Goal: Task Accomplishment & Management: Use online tool/utility

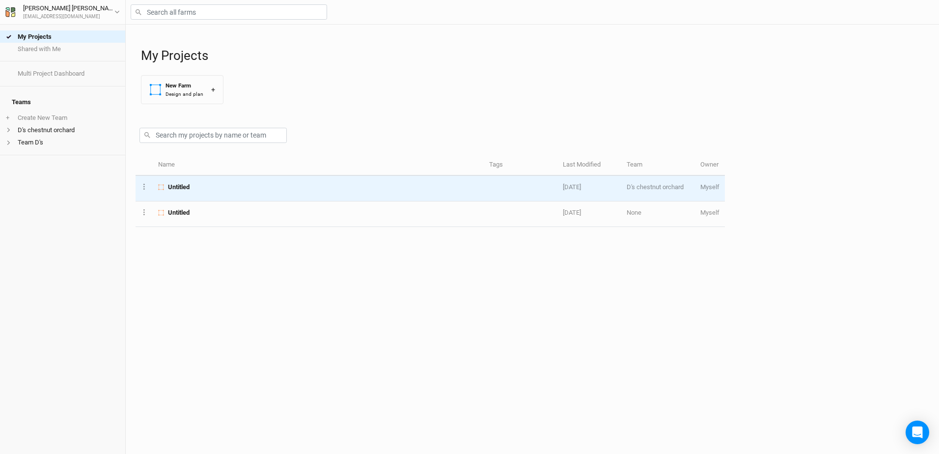
click at [180, 187] on span "Untitled" at bounding box center [179, 187] width 22 height 9
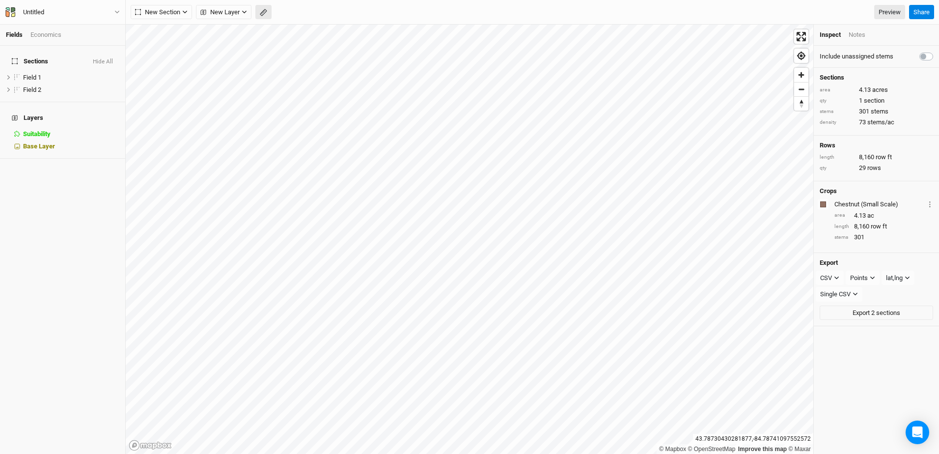
click at [261, 13] on icon "button" at bounding box center [263, 12] width 7 height 7
click at [12, 59] on icon at bounding box center [14, 61] width 5 height 5
click at [26, 57] on span "Sections" at bounding box center [30, 61] width 36 height 8
click at [118, 11] on icon "button" at bounding box center [117, 12] width 4 height 3
click at [9, 277] on div "Sections Hide All Field 1 hide Field 2 hide Layers Suitability hide Base Layer" at bounding box center [62, 250] width 125 height 408
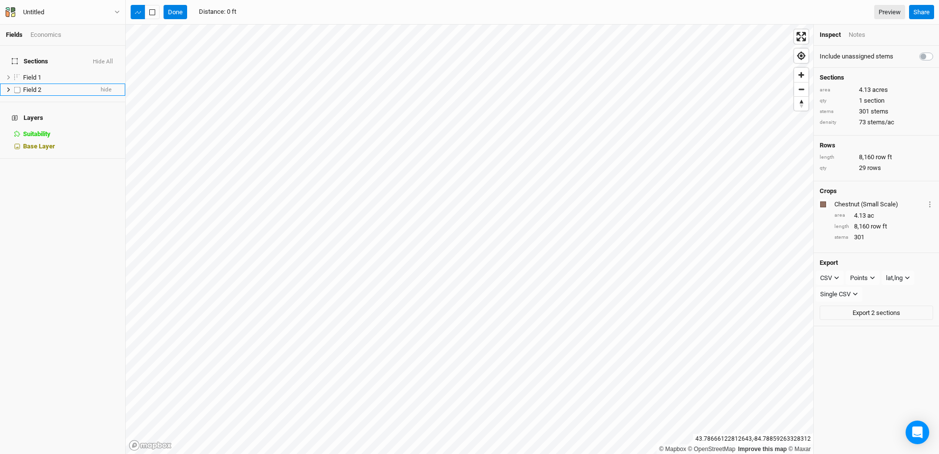
click at [9, 87] on icon at bounding box center [8, 89] width 5 height 5
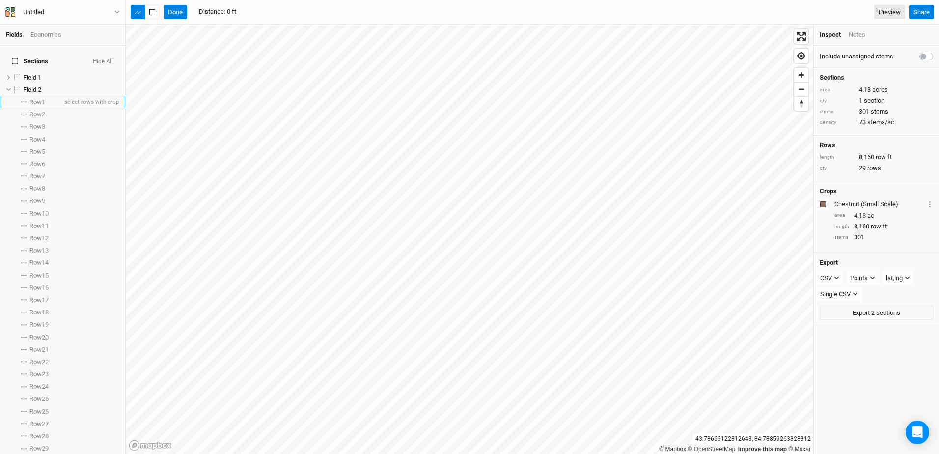
click at [33, 98] on span "Row 1" at bounding box center [37, 102] width 16 height 8
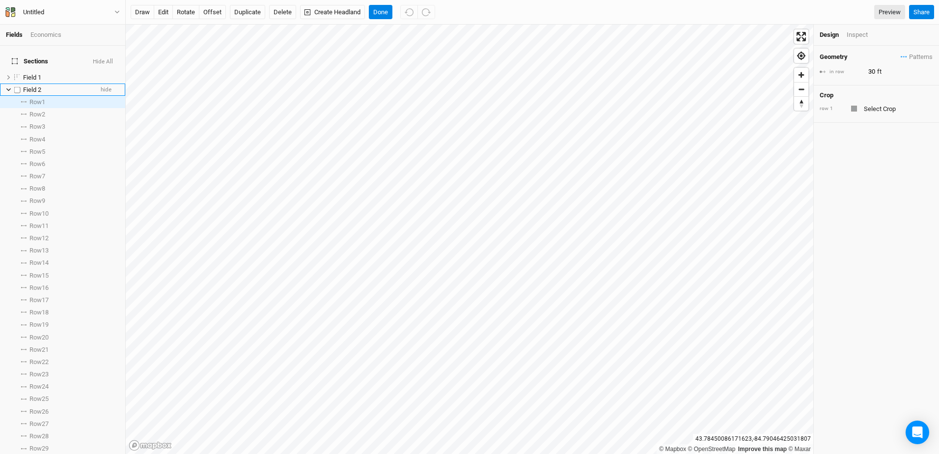
click at [8, 87] on icon at bounding box center [8, 89] width 5 height 5
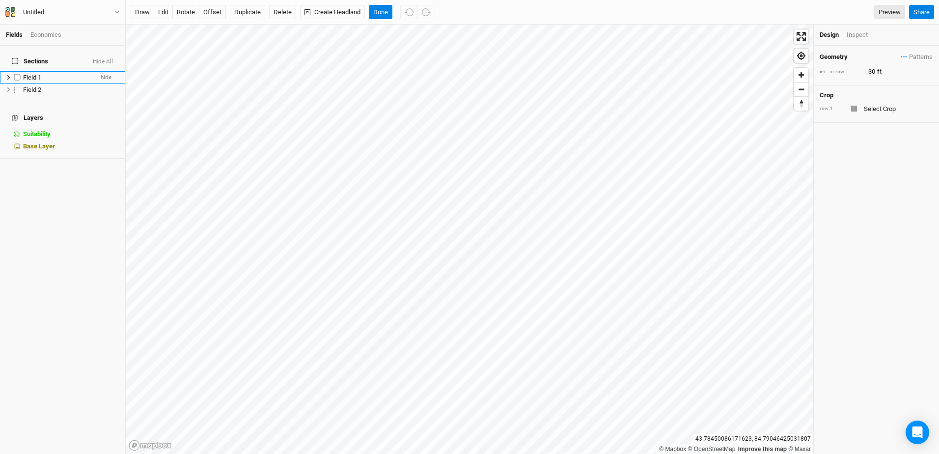
click at [9, 75] on icon at bounding box center [8, 77] width 3 height 4
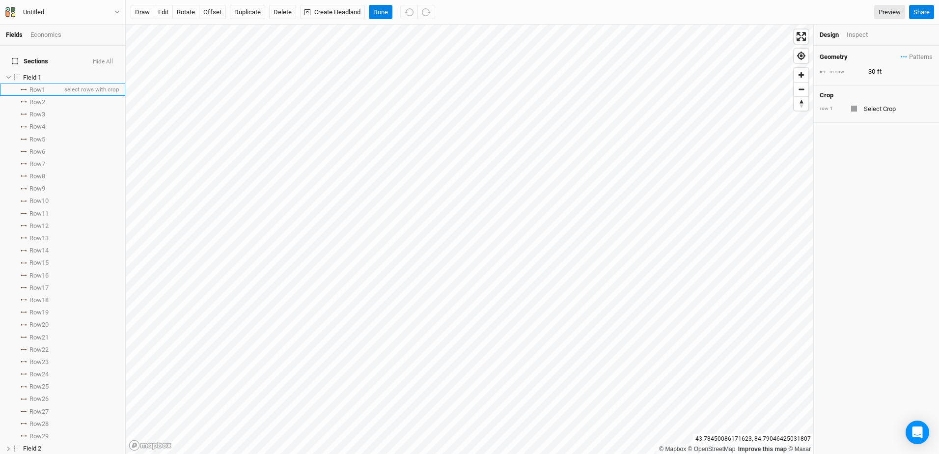
click at [39, 86] on span "Row 1" at bounding box center [37, 90] width 16 height 8
click at [186, 14] on button "rotate" at bounding box center [185, 12] width 27 height 15
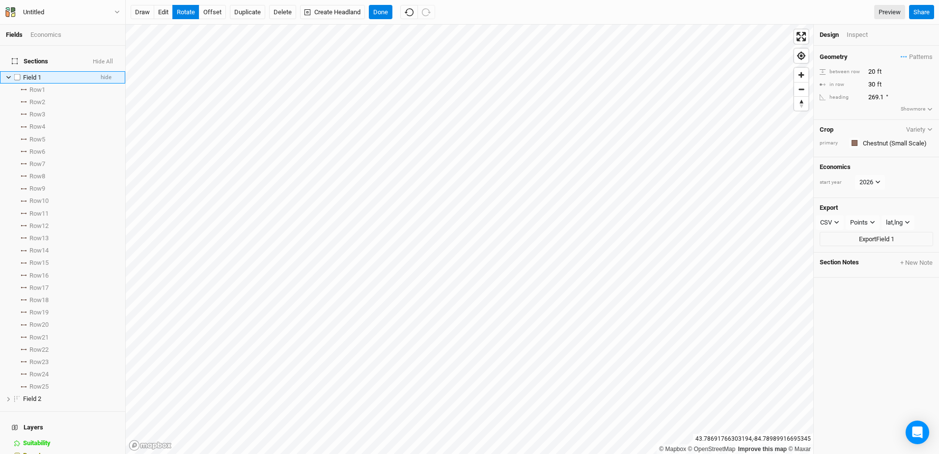
click at [6, 75] on icon at bounding box center [8, 77] width 5 height 5
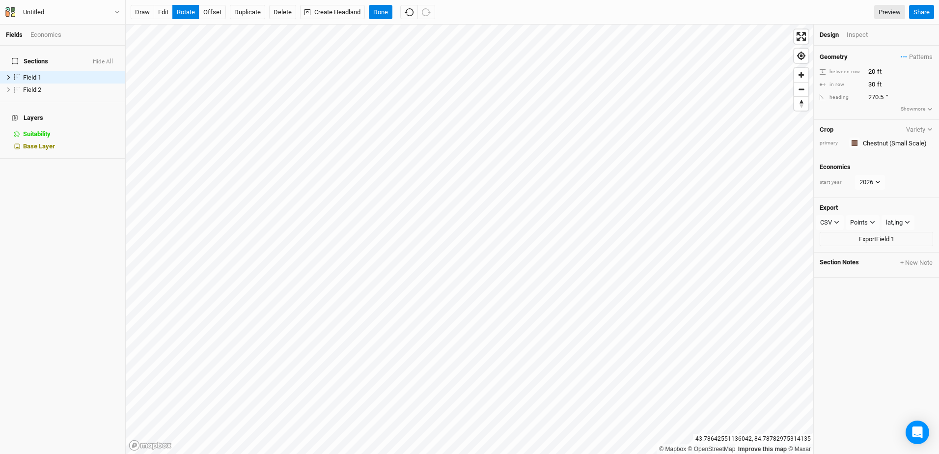
type input "270.4"
click at [377, 11] on button "Done" at bounding box center [381, 12] width 24 height 15
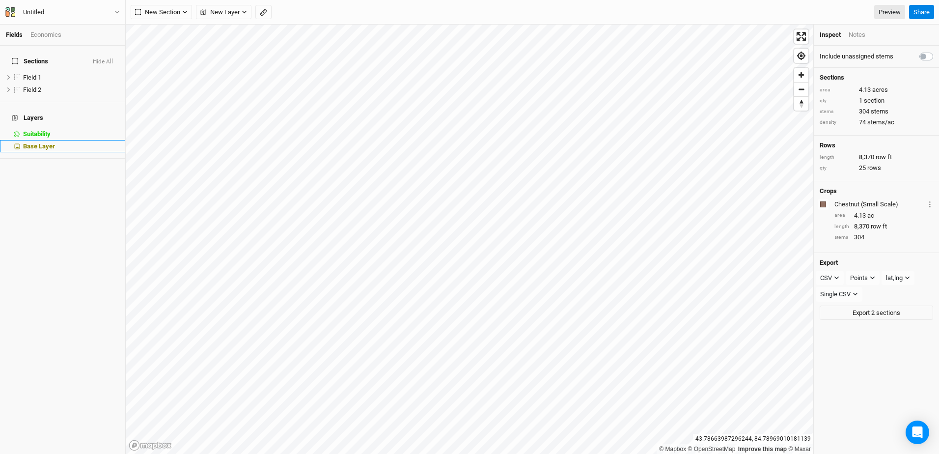
click at [50, 142] on span "Base Layer" at bounding box center [39, 145] width 32 height 7
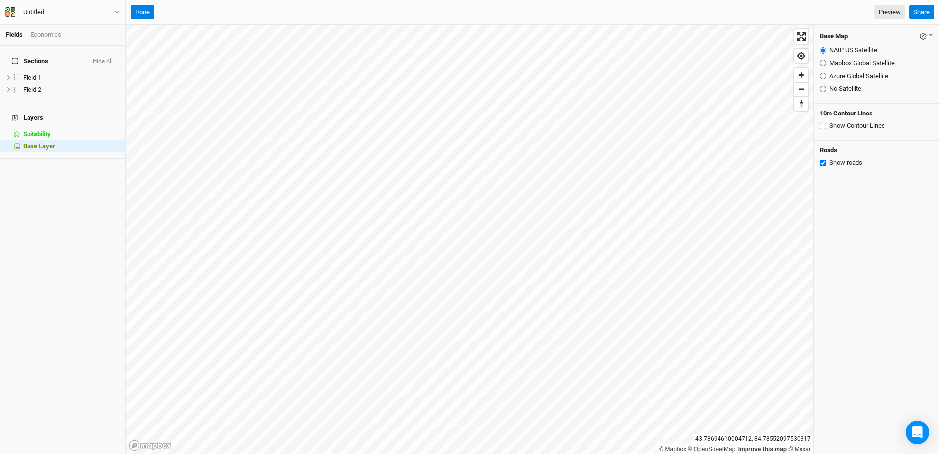
click at [822, 62] on input "Mapbox Global Satellite" at bounding box center [823, 63] width 6 height 6
radio input "true"
click at [886, 11] on link "Preview" at bounding box center [889, 12] width 31 height 15
click at [824, 74] on input "Azure Global Satellite" at bounding box center [823, 76] width 6 height 6
radio input "true"
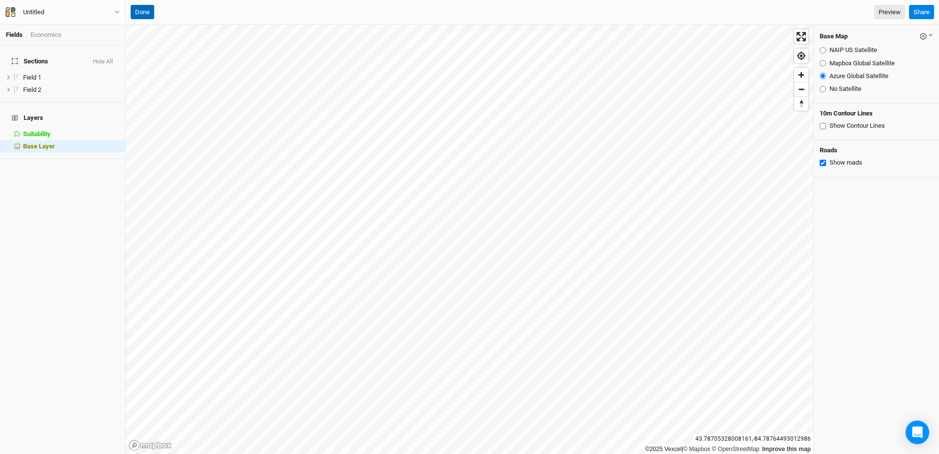
click at [141, 8] on button "Done" at bounding box center [143, 12] width 24 height 15
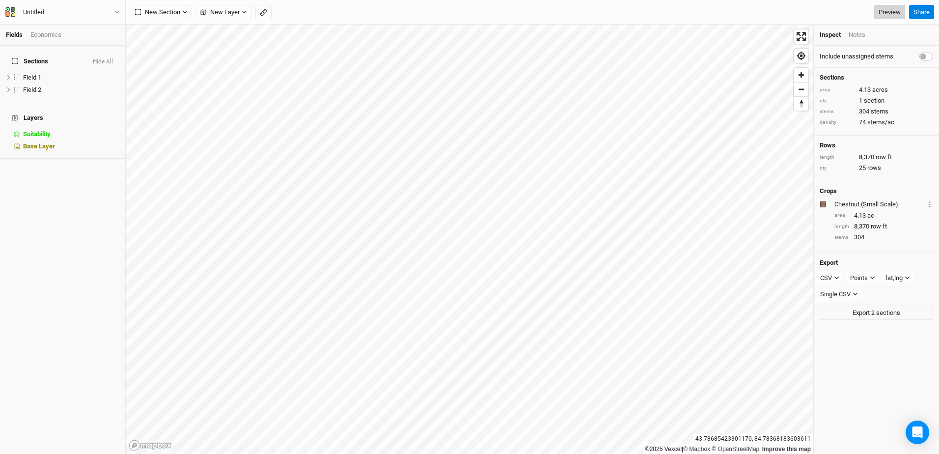
click at [883, 12] on link "Preview" at bounding box center [889, 12] width 31 height 15
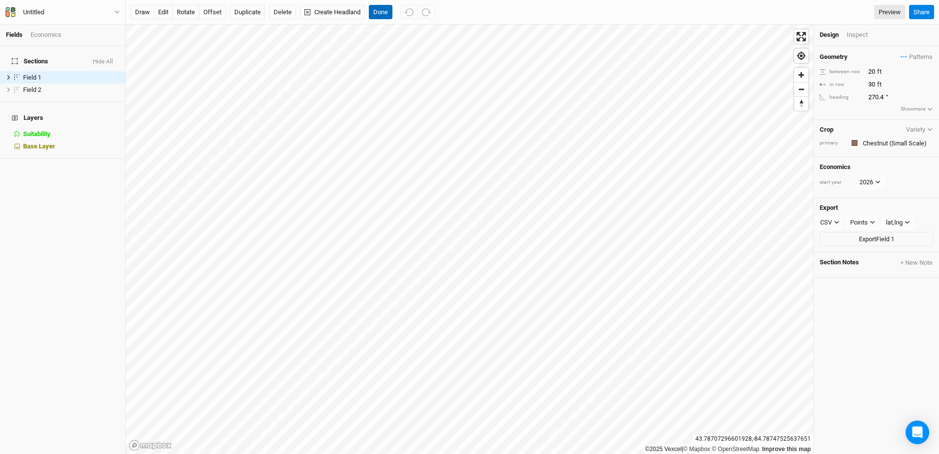
click at [382, 9] on button "Done" at bounding box center [381, 12] width 24 height 15
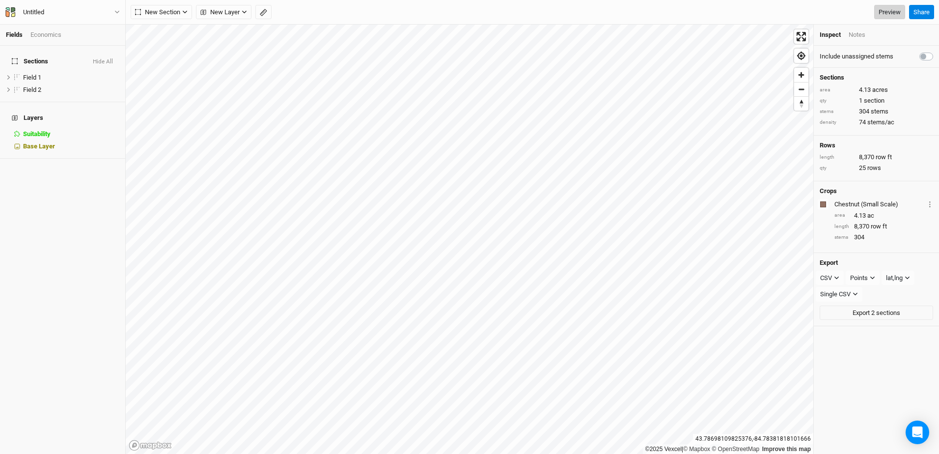
click at [886, 14] on link "Preview" at bounding box center [889, 12] width 31 height 15
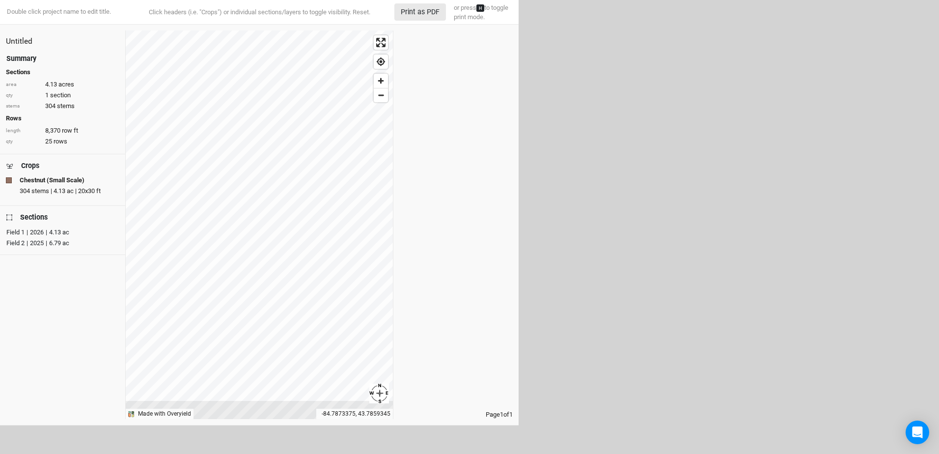
click at [404, 212] on div "Untitled Summary Sections area 4.13 acres qty 1 section stems 304 stems Rows le…" at bounding box center [259, 224] width 519 height 388
click at [379, 399] on div "© Mapbox © OpenStreetMap Improve this map © Maxar" at bounding box center [259, 224] width 267 height 388
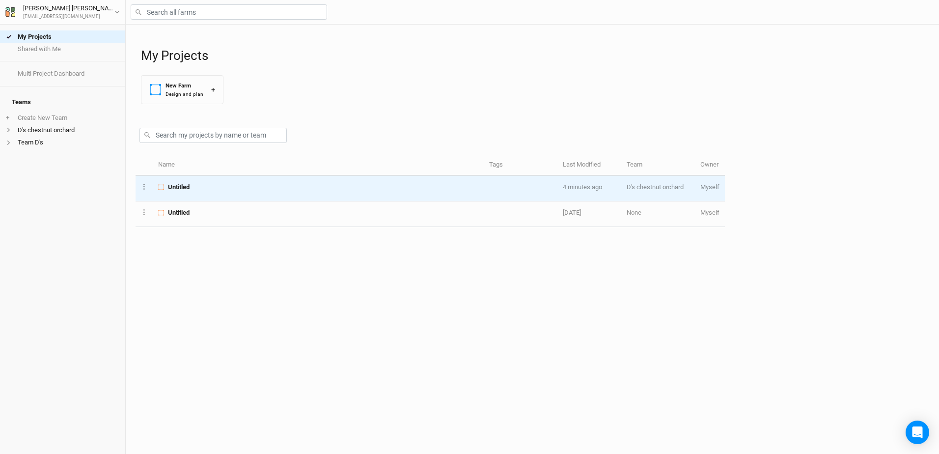
click at [181, 189] on span "Untitled" at bounding box center [179, 187] width 22 height 9
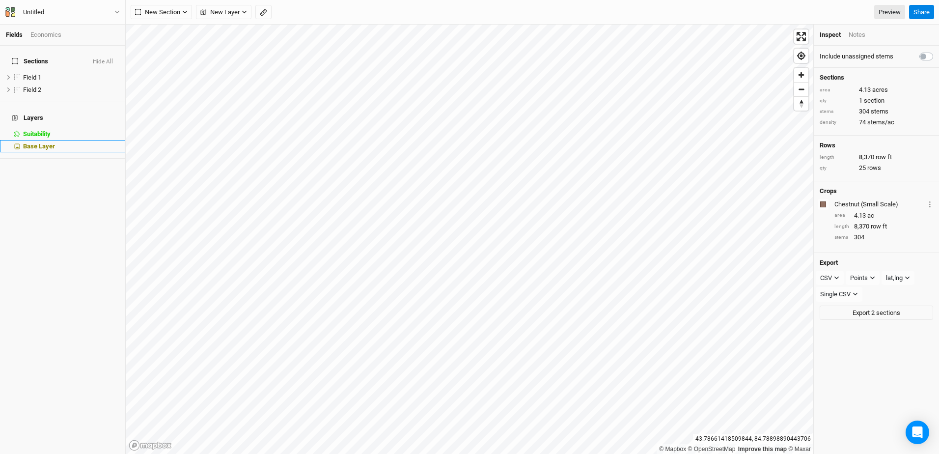
click at [48, 142] on span "Base Layer" at bounding box center [39, 145] width 32 height 7
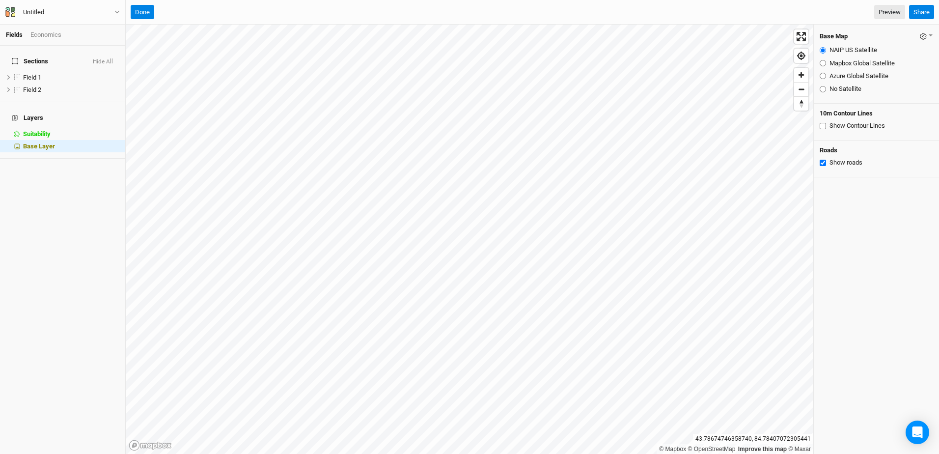
click at [820, 76] on input "Azure Global Satellite" at bounding box center [823, 76] width 6 height 6
radio input "true"
click at [822, 89] on input "No Satellite" at bounding box center [823, 89] width 6 height 6
radio input "true"
click at [895, 14] on link "Preview" at bounding box center [889, 12] width 31 height 15
